Goal: Information Seeking & Learning: Compare options

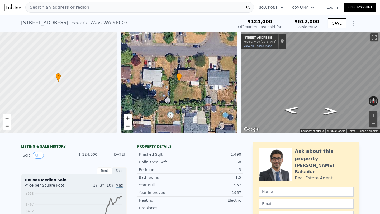
click at [98, 8] on div "Search an address or region" at bounding box center [139, 7] width 228 height 11
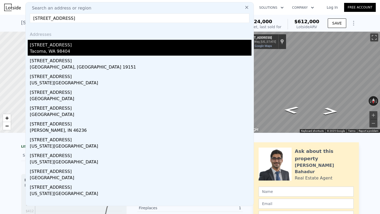
type input "[STREET_ADDRESS]"
click at [63, 44] on div "[STREET_ADDRESS]" at bounding box center [140, 44] width 221 height 8
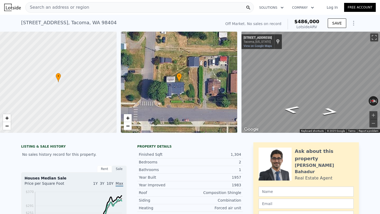
click at [161, 25] on div "[STREET_ADDRESS] No sales on record (~ARV $486k )" at bounding box center [120, 24] width 198 height 15
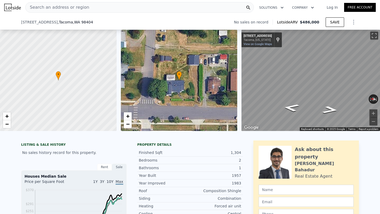
scroll to position [79, 0]
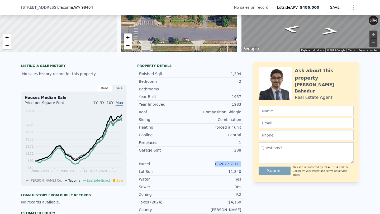
drag, startPoint x: 215, startPoint y: 163, endPoint x: 241, endPoint y: 165, distance: 26.2
click at [241, 165] on div "Parcel 032027-2-111" at bounding box center [189, 164] width 105 height 8
copy link "032027-2-111"
click at [236, 163] on link "032027-2-111" at bounding box center [228, 164] width 26 height 4
click at [227, 166] on link "032027-2-111" at bounding box center [228, 164] width 26 height 4
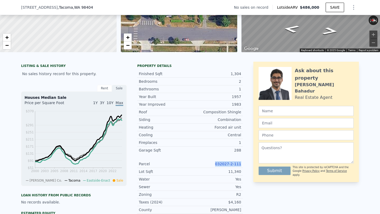
scroll to position [0, 0]
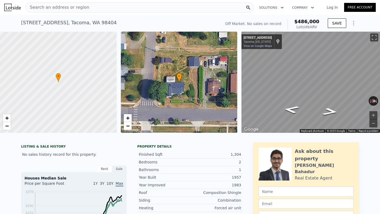
click at [111, 6] on div "Search an address or region" at bounding box center [139, 7] width 228 height 11
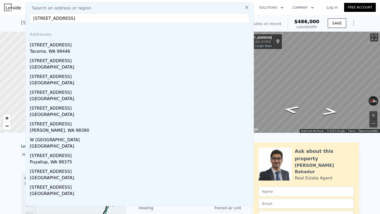
type input "[STREET_ADDRESS]"
click at [90, 41] on div "[STREET_ADDRESS]" at bounding box center [140, 44] width 221 height 8
type input "1.75"
type input "1710"
type input "3000"
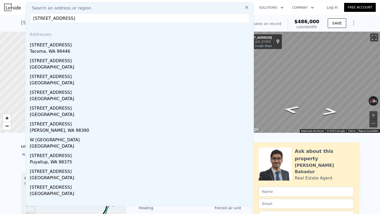
type input "27007"
type input "66010"
type input "$ 797,000"
type input "6"
type input "$ 363,945"
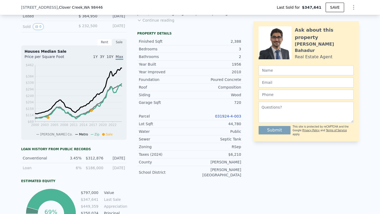
scroll to position [168, 0]
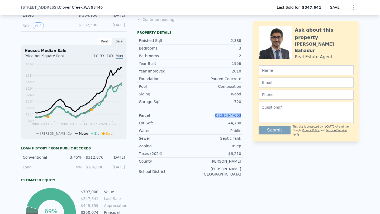
drag, startPoint x: 213, startPoint y: 115, endPoint x: 241, endPoint y: 115, distance: 27.4
click at [241, 115] on div "Parcel 031924-4-003" at bounding box center [189, 116] width 105 height 8
copy link "031924-4-003"
click at [235, 113] on link "031924-4-003" at bounding box center [228, 115] width 26 height 4
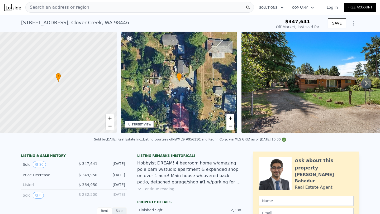
click at [157, 7] on div "Search an address or region" at bounding box center [139, 7] width 228 height 11
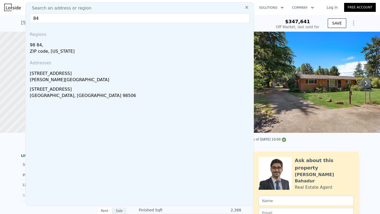
type input "8"
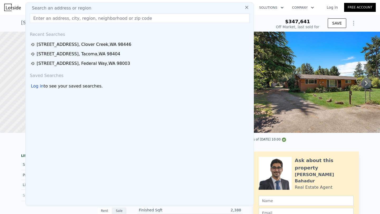
paste input "[STREET_ADDRESS][PERSON_NAME]"
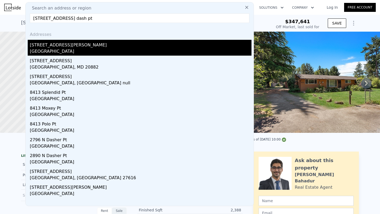
type input "[STREET_ADDRESS] dash pt"
click at [78, 50] on div "[GEOGRAPHIC_DATA]" at bounding box center [140, 51] width 221 height 7
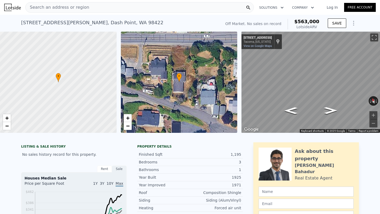
click at [153, 26] on div "[STREET_ADDRESS][PERSON_NAME] No sales on record (~ARV $563k )" at bounding box center [120, 24] width 198 height 15
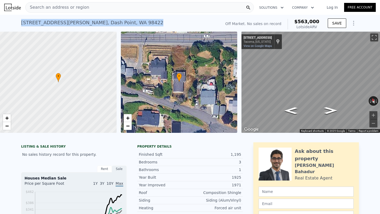
drag, startPoint x: 16, startPoint y: 23, endPoint x: 114, endPoint y: 25, distance: 97.3
click at [114, 25] on div "[STREET_ADDRESS][PERSON_NAME] No sales on record (~ARV $563k ) Off Market. No s…" at bounding box center [190, 23] width 380 height 17
copy div "[STREET_ADDRESS][PERSON_NAME]"
click at [128, 127] on span "−" at bounding box center [127, 126] width 3 height 7
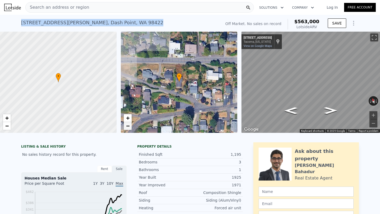
click at [128, 127] on span "−" at bounding box center [127, 126] width 3 height 7
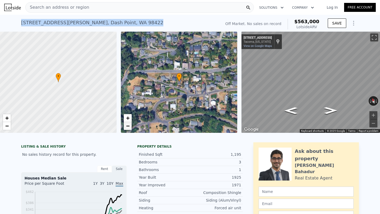
click at [128, 127] on span "−" at bounding box center [127, 126] width 3 height 7
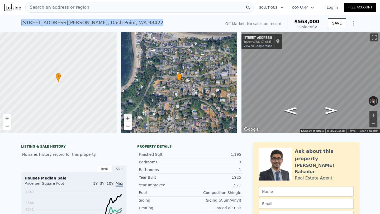
click at [127, 117] on span "+" at bounding box center [127, 118] width 3 height 7
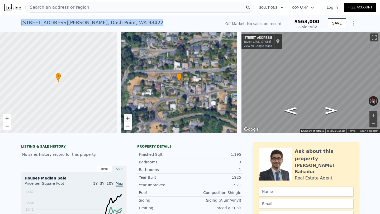
click at [127, 117] on span "+" at bounding box center [127, 118] width 3 height 7
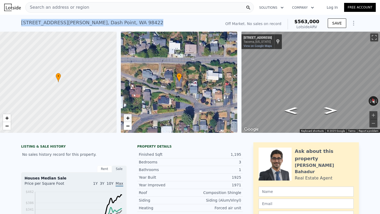
click at [127, 117] on span "+" at bounding box center [127, 118] width 3 height 7
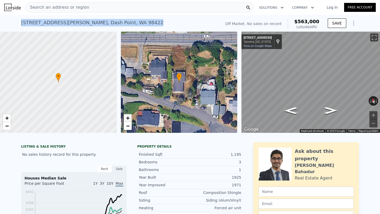
click at [127, 117] on span "+" at bounding box center [127, 118] width 3 height 7
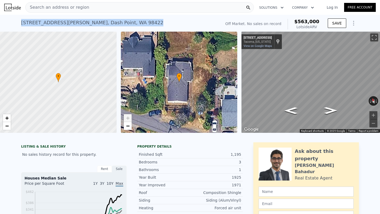
click at [163, 23] on div "[STREET_ADDRESS][PERSON_NAME] No sales on record (~ARV $563k )" at bounding box center [120, 24] width 198 height 15
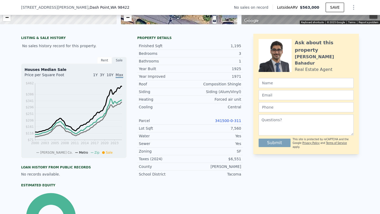
scroll to position [105, 0]
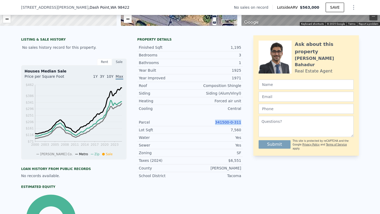
drag, startPoint x: 214, startPoint y: 122, endPoint x: 244, endPoint y: 124, distance: 29.3
click at [244, 124] on div "LISTING & SALE HISTORY No sales history record for this property. Rent Sale Ren…" at bounding box center [189, 140] width 337 height 211
copy link "341500-0-311"
click at [235, 121] on link "341500-0-311" at bounding box center [228, 122] width 26 height 4
click at [194, 142] on div "Sewer Yes" at bounding box center [189, 146] width 105 height 8
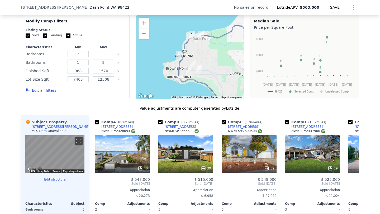
scroll to position [411, 0]
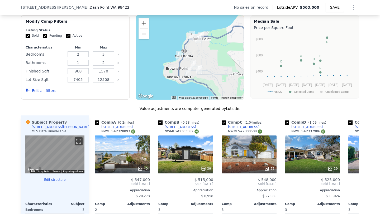
click at [140, 24] on button "Zoom in" at bounding box center [143, 23] width 11 height 11
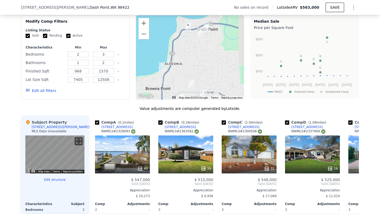
drag, startPoint x: 193, startPoint y: 46, endPoint x: 187, endPoint y: 58, distance: 13.6
click at [187, 58] on div at bounding box center [190, 57] width 108 height 84
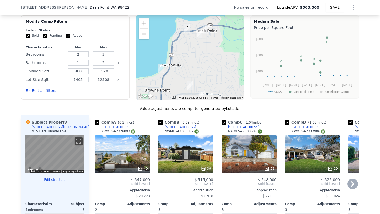
click at [153, 146] on div "Comp A ( 0.2 miles) [STREET_ADDRESS] # 2328093 40 $ 547,000 Sold [DATE] Appreci…" at bounding box center [224, 196] width 270 height 162
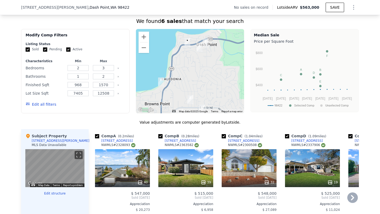
scroll to position [397, 0]
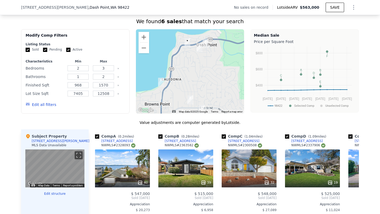
click at [52, 105] on button "Edit all filters" at bounding box center [41, 104] width 31 height 5
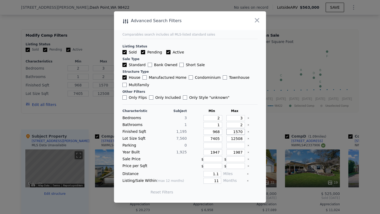
click at [243, 132] on input "1570" at bounding box center [235, 132] width 19 height 6
type input "1"
type input "15"
type input "1"
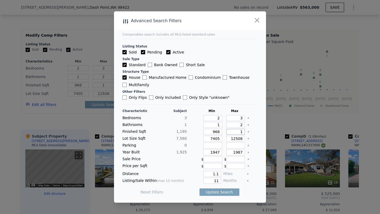
type input "17"
type input "170"
type input "1700"
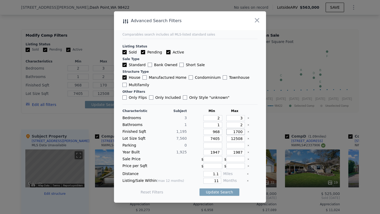
type input "1700"
click at [219, 131] on input "968" at bounding box center [212, 132] width 19 height 6
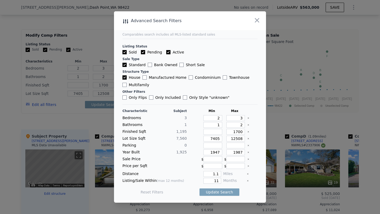
click at [248, 140] on div at bounding box center [252, 139] width 10 height 6
click at [248, 138] on icon "Clear" at bounding box center [248, 139] width 2 height 2
click at [248, 153] on icon "Clear" at bounding box center [248, 152] width 2 height 2
click at [220, 176] on input "1.1" at bounding box center [212, 174] width 18 height 6
type input "1"
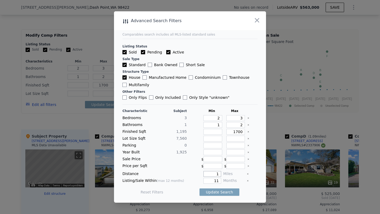
click at [218, 175] on input "1" at bounding box center [212, 174] width 18 height 6
type input "0.5"
click at [222, 192] on button "Update Search" at bounding box center [219, 191] width 40 height 7
checkbox input "false"
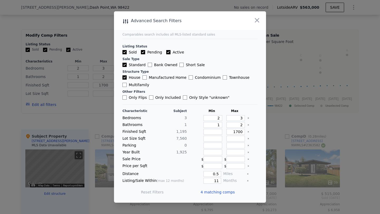
click at [222, 195] on div "4 matching comps" at bounding box center [219, 192] width 38 height 15
click at [222, 192] on span "4 matching comps" at bounding box center [217, 192] width 34 height 5
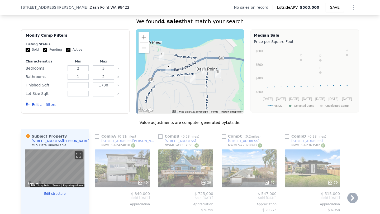
click at [278, 151] on div "Comp C ( 0.2 miles) [STREET_ADDRESS] # 2328093 40 $ 547,000 Sold [DATE] Appreci…" at bounding box center [248, 210] width 59 height 162
click at [215, 148] on div "Comp A ( 0.11 miles) [STREET_ADDRESS] 40 $ 840,000 Sold [DATE] Appreciation - C…" at bounding box center [224, 210] width 270 height 162
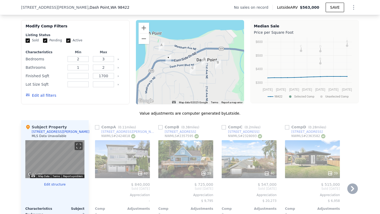
scroll to position [407, 0]
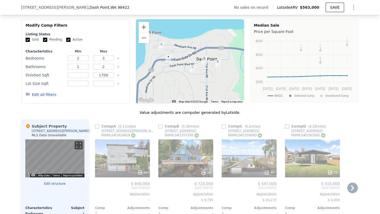
click at [215, 148] on div "Comp A ( 0.11 miles) [STREET_ADDRESS] 40 $ 840,000 Sold [DATE] Appreciation - C…" at bounding box center [224, 200] width 270 height 162
click at [247, 92] on div "Modify Comp Filters Listing Status Sold Pending Active Characteristics Min Max …" at bounding box center [189, 61] width 337 height 84
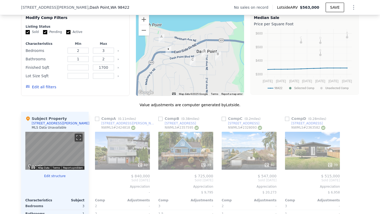
click at [247, 92] on div "Modify Comp Filters Listing Status Sold Pending Active Characteristics Min Max …" at bounding box center [189, 54] width 337 height 84
type input "968"
type input "1570"
type input "7405"
type input "12508"
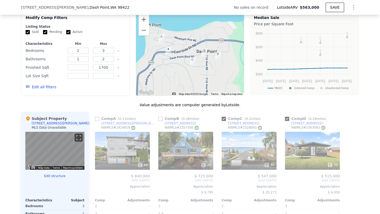
checkbox input "true"
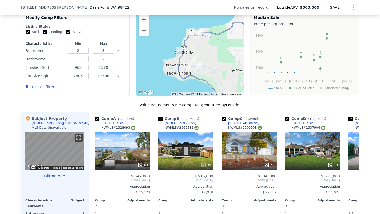
click at [129, 55] on div "Modify Comp Filters Listing Status Sold Pending Active Characteristics Min Max …" at bounding box center [189, 54] width 337 height 84
click at [128, 61] on div "Modify Comp Filters Listing Status Sold Pending Active Characteristics Min Max …" at bounding box center [75, 54] width 108 height 84
click at [128, 62] on div "Modify Comp Filters Listing Status Sold Pending Active Characteristics Min Max …" at bounding box center [75, 54] width 108 height 84
click at [132, 63] on div "Modify Comp Filters Listing Status Sold Pending Active Characteristics Min Max …" at bounding box center [189, 54] width 337 height 84
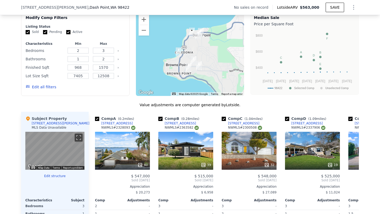
scroll to position [426, 0]
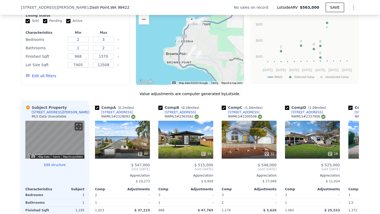
click at [132, 84] on div "Modify Comp Filters Listing Status Sold Pending Active Characteristics Min Max …" at bounding box center [189, 43] width 337 height 84
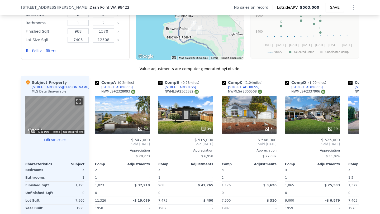
scroll to position [454, 0]
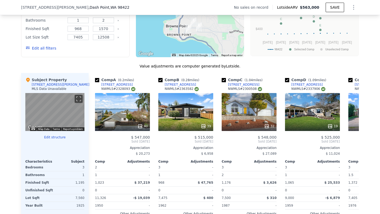
click at [131, 64] on div "Value adjustments are computer generated by Lotside ." at bounding box center [189, 66] width 337 height 5
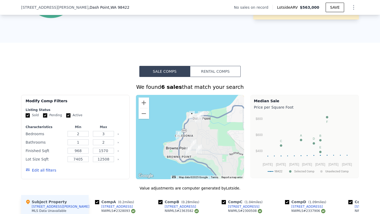
scroll to position [330, 0]
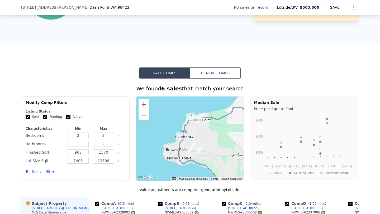
click at [87, 54] on div "Sale Comps Rental Comps We found 6 sales that match your search Filters Map Pri…" at bounding box center [190, 217] width 380 height 347
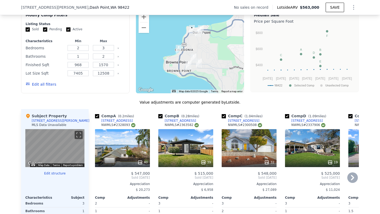
scroll to position [417, 0]
click at [127, 101] on div "Value adjustments are computer generated by Lotside ." at bounding box center [189, 102] width 337 height 5
click at [135, 103] on div "Value adjustments are computer generated by Lotside ." at bounding box center [189, 102] width 337 height 5
click at [151, 119] on div "Comp A ( 0.2 miles) [STREET_ADDRESS] # 2328093 40 $ 547,000 Sold [DATE] Appreci…" at bounding box center [122, 190] width 59 height 162
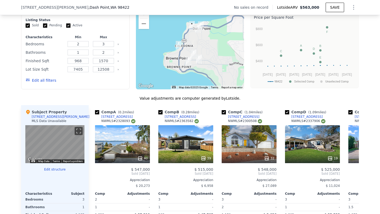
scroll to position [423, 0]
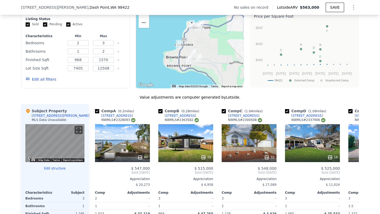
click at [119, 61] on div at bounding box center [121, 59] width 8 height 7
click at [118, 60] on icon "Clear" at bounding box center [118, 60] width 2 height 2
click at [118, 42] on icon "Clear" at bounding box center [118, 43] width 2 height 2
click at [118, 50] on div at bounding box center [121, 51] width 8 height 7
click at [118, 51] on icon "Clear" at bounding box center [118, 52] width 2 height 2
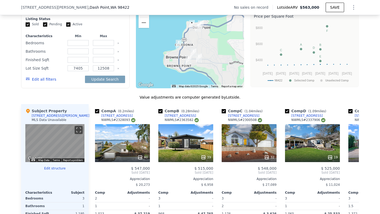
click at [117, 68] on icon "Clear" at bounding box center [118, 68] width 2 height 2
click at [95, 82] on button "Update Search" at bounding box center [105, 79] width 40 height 7
checkbox input "false"
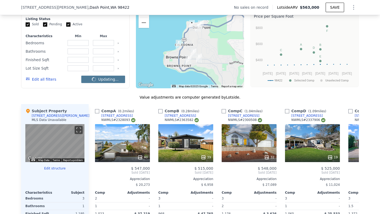
checkbox input "false"
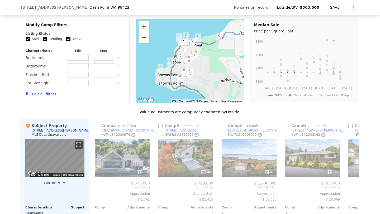
scroll to position [402, 0]
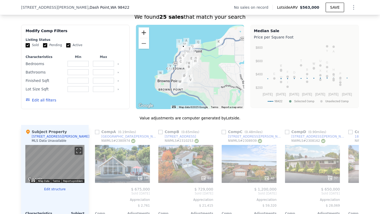
click at [145, 30] on button "Zoom in" at bounding box center [143, 32] width 11 height 11
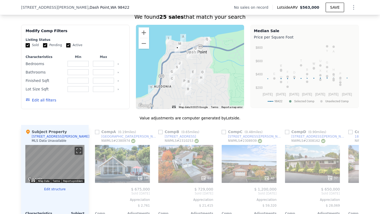
drag, startPoint x: 197, startPoint y: 59, endPoint x: 197, endPoint y: 81, distance: 21.9
click at [197, 81] on div at bounding box center [190, 67] width 108 height 84
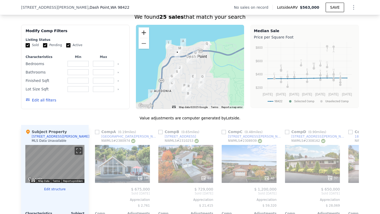
click at [141, 29] on button "Zoom in" at bounding box center [143, 32] width 11 height 11
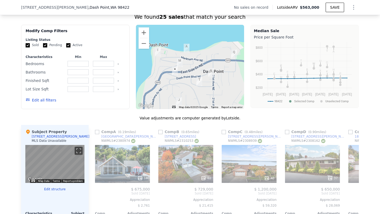
drag, startPoint x: 187, startPoint y: 55, endPoint x: 197, endPoint y: 81, distance: 28.5
click at [197, 81] on img "1823 Austin Rd NE" at bounding box center [199, 81] width 6 height 9
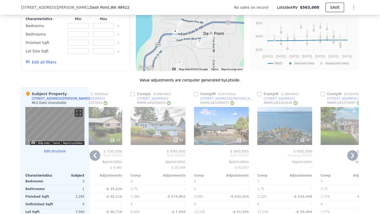
scroll to position [453, 0]
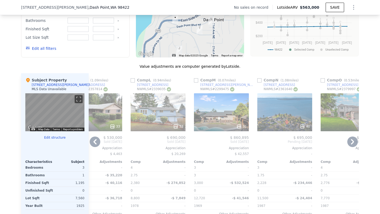
click at [187, 105] on div "Comp L ( 0.94 miles) [STREET_ADDRESS] # 2339035 32 $ 690,000 Sold [DATE] Apprec…" at bounding box center [157, 154] width 59 height 162
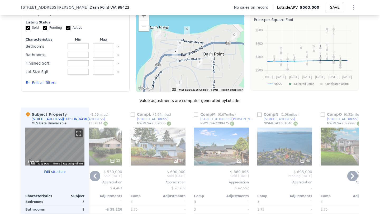
scroll to position [419, 0]
click at [133, 66] on div "Modify Comp Filters Listing Status Sold Pending Active Characteristics Min Max …" at bounding box center [189, 49] width 337 height 84
type input "2"
type input "3"
type input "1"
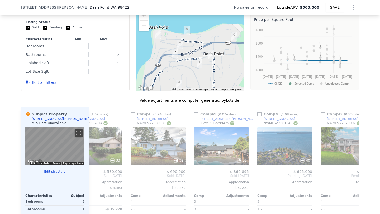
type input "2"
type input "968"
type input "1570"
type input "7405"
type input "12508"
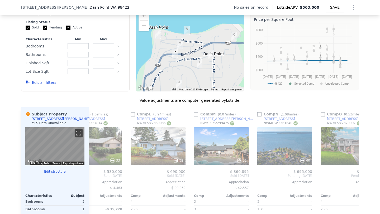
checkbox input "true"
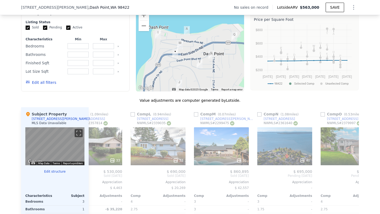
checkbox input "true"
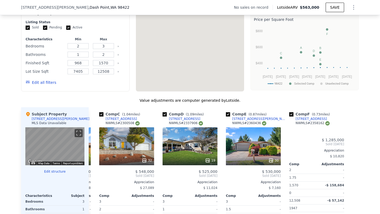
scroll to position [0, 122]
